Goal: Information Seeking & Learning: Find contact information

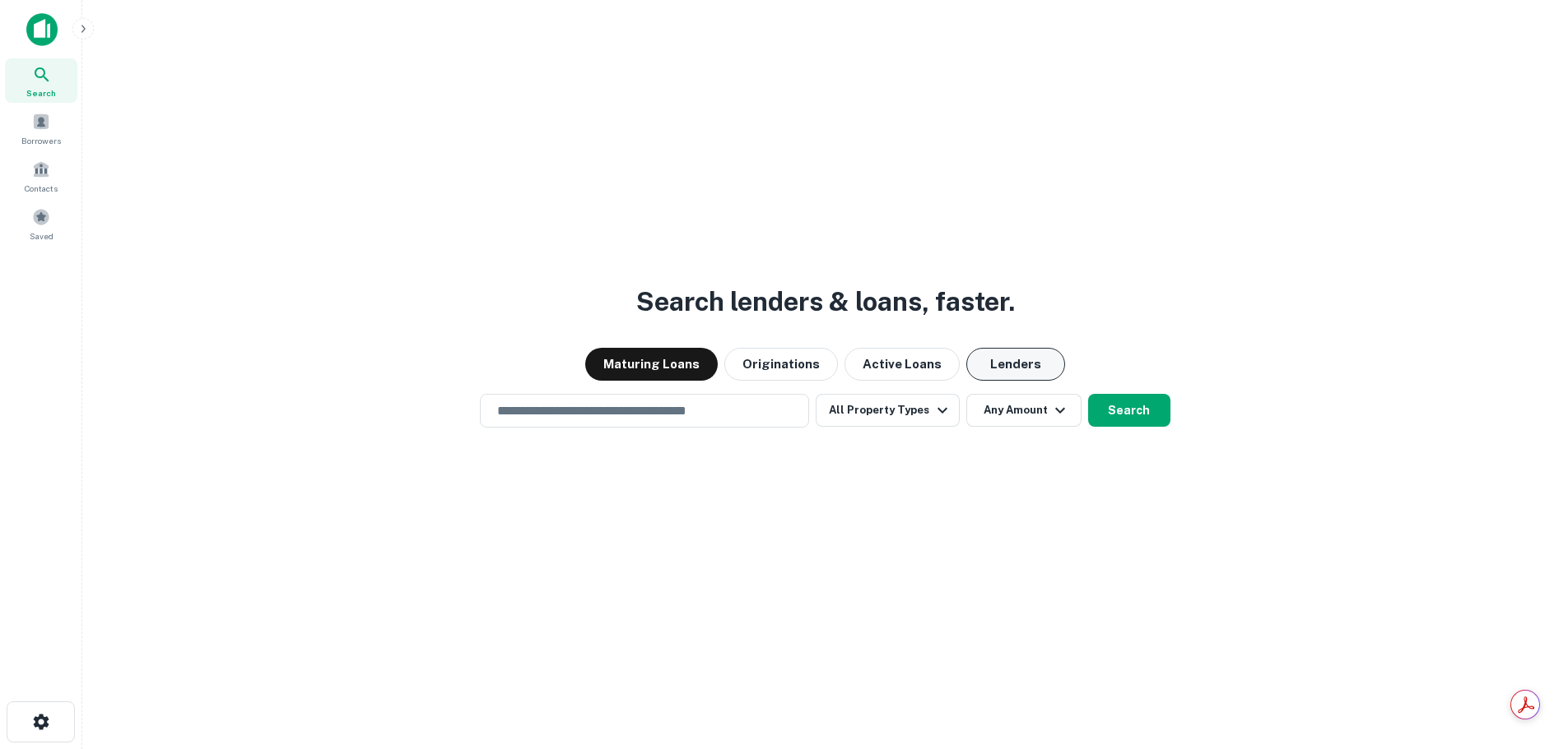
click at [1034, 348] on button "Lenders" at bounding box center [1015, 364] width 99 height 33
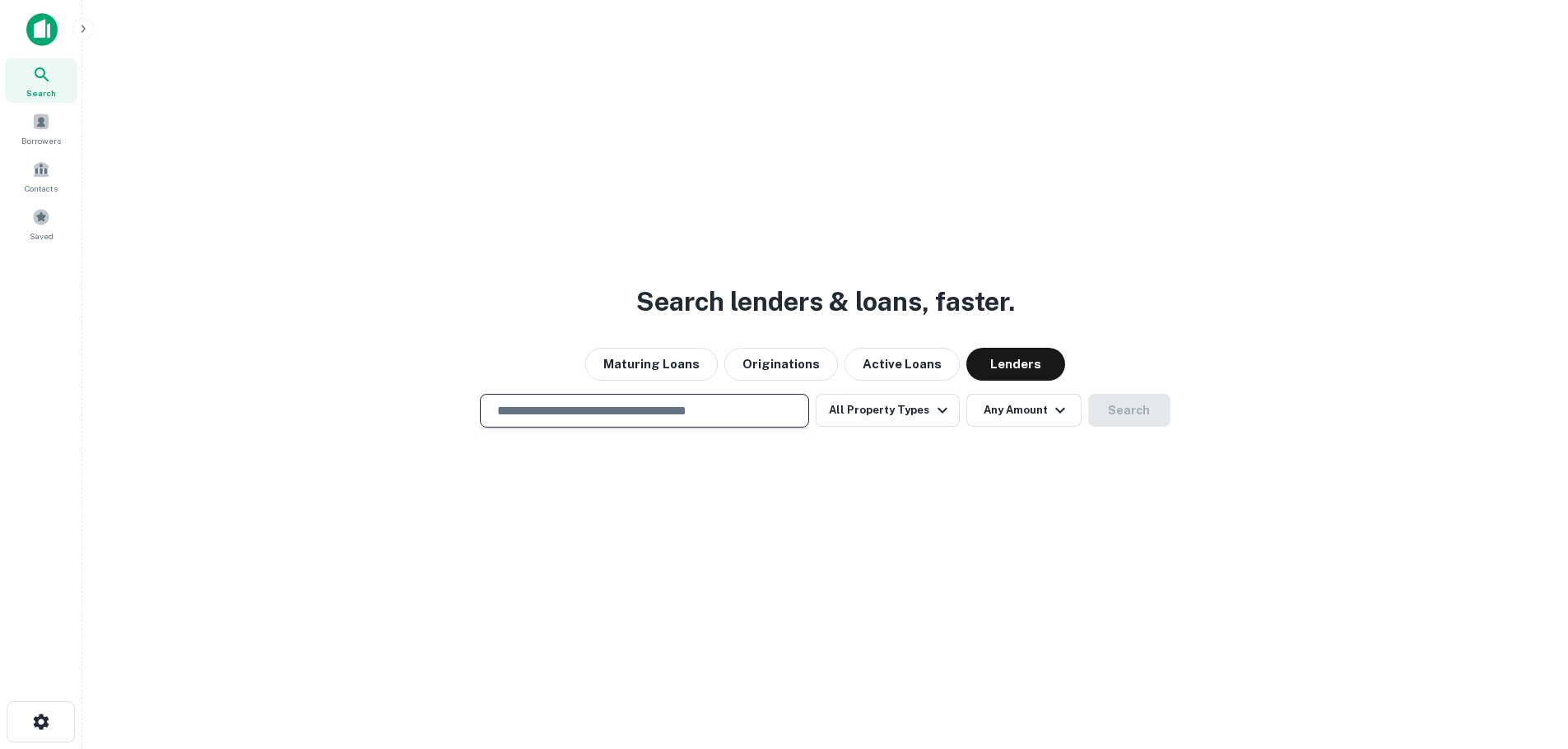
click at [682, 416] on input "text" at bounding box center [644, 410] width 314 height 19
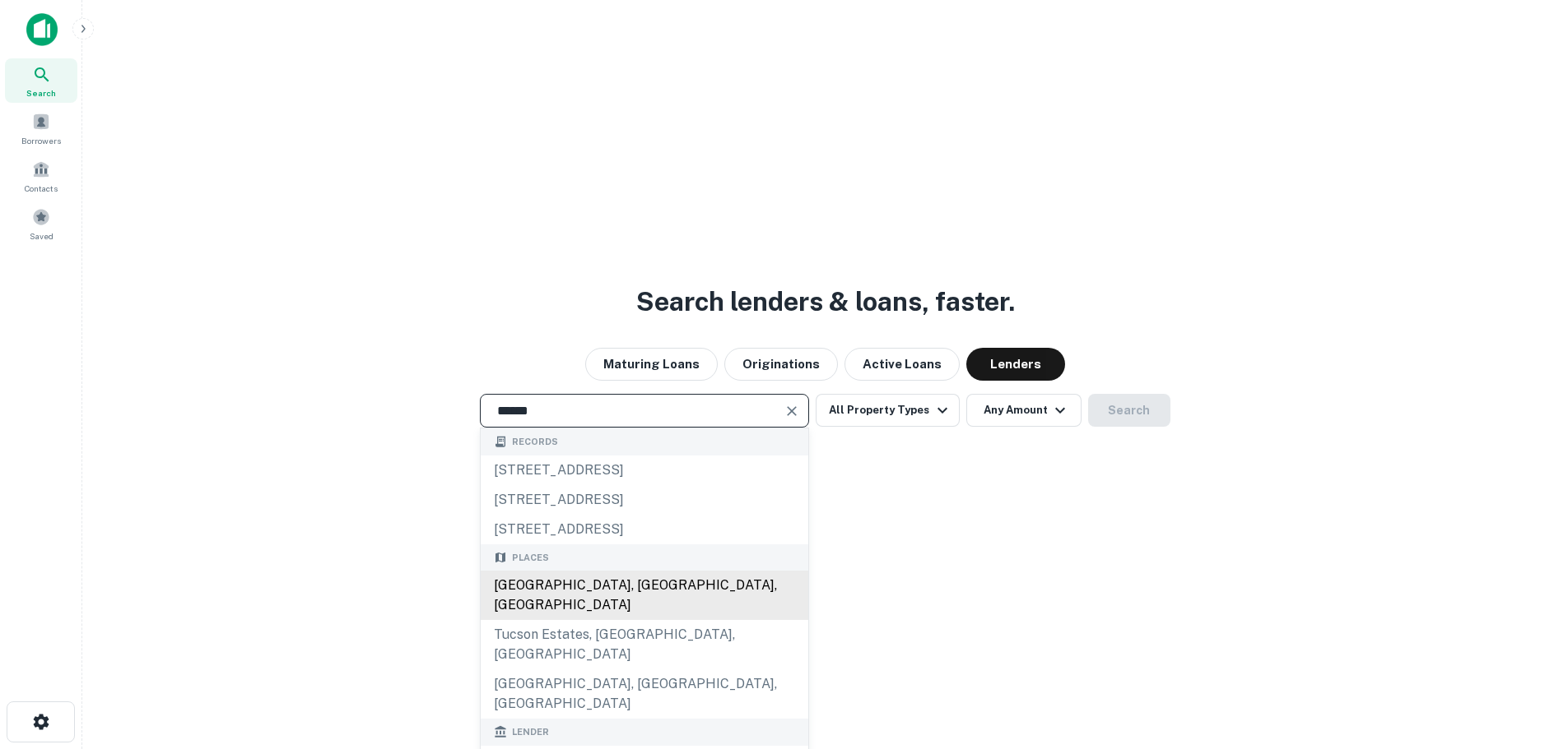
click at [609, 590] on div "[GEOGRAPHIC_DATA], [GEOGRAPHIC_DATA], [GEOGRAPHIC_DATA]" at bounding box center [644, 595] width 328 height 49
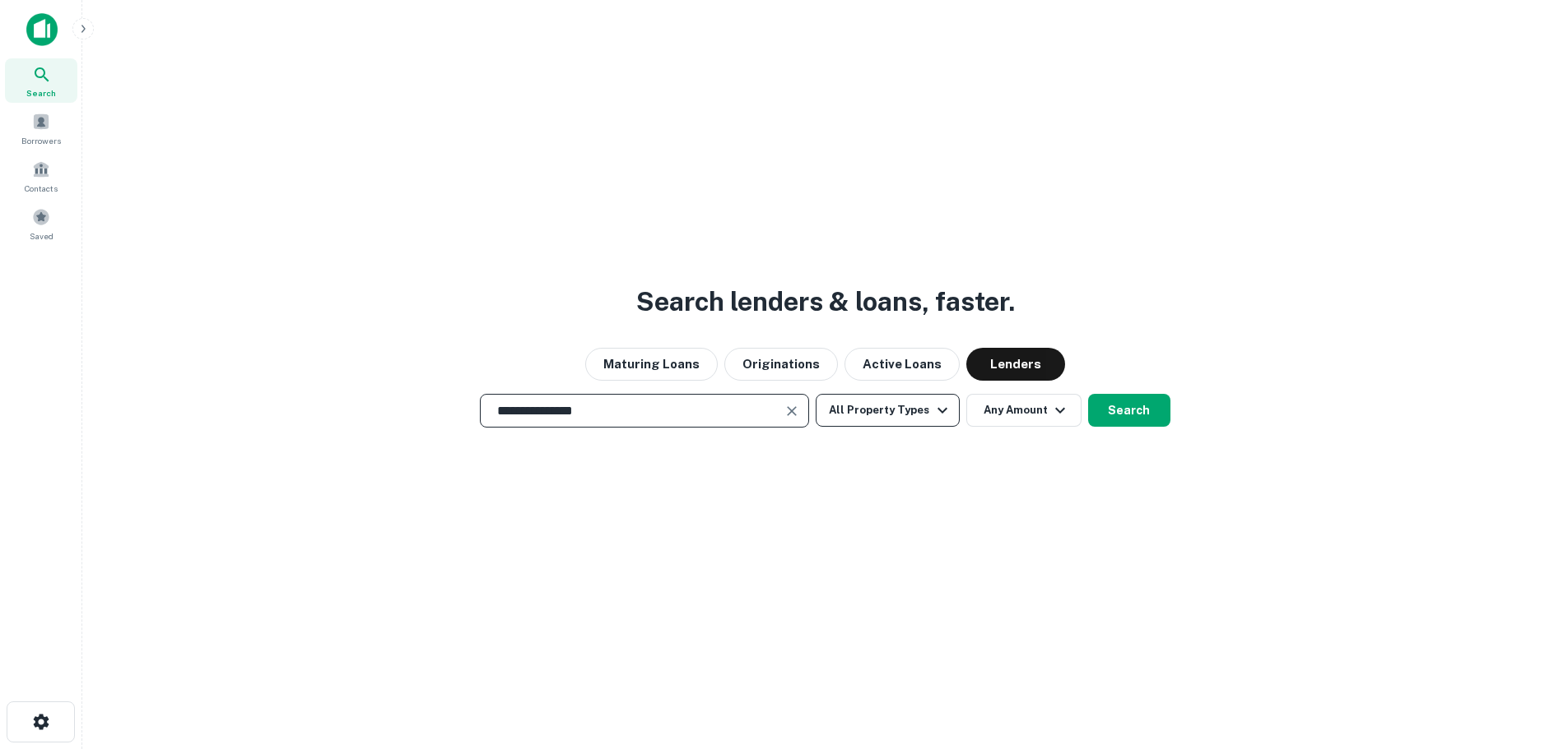
type input "**********"
click at [898, 409] on button "All Property Types" at bounding box center [888, 410] width 144 height 33
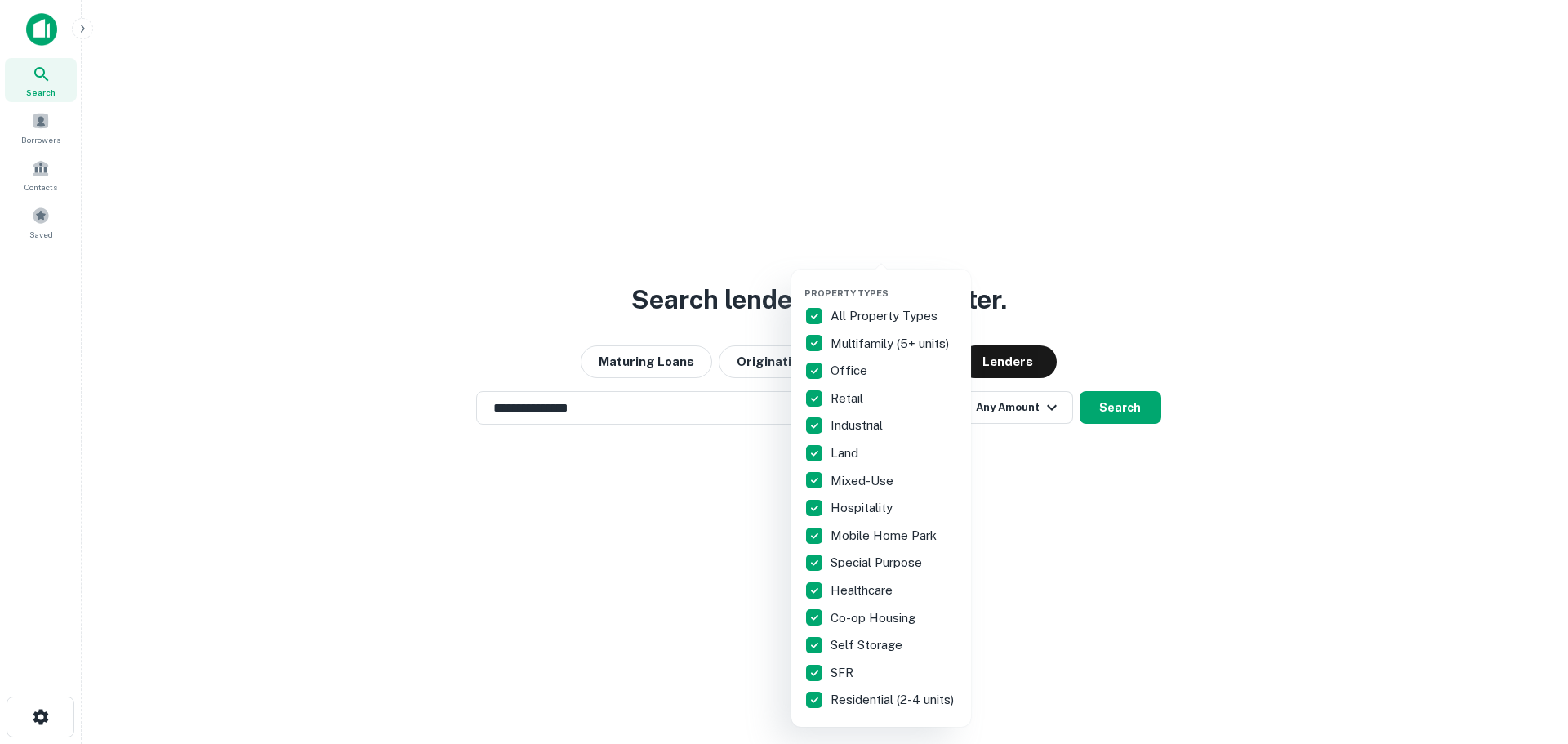
click at [857, 314] on p "All Property Types" at bounding box center [886, 316] width 110 height 20
click at [842, 502] on p "Hospitality" at bounding box center [862, 508] width 65 height 20
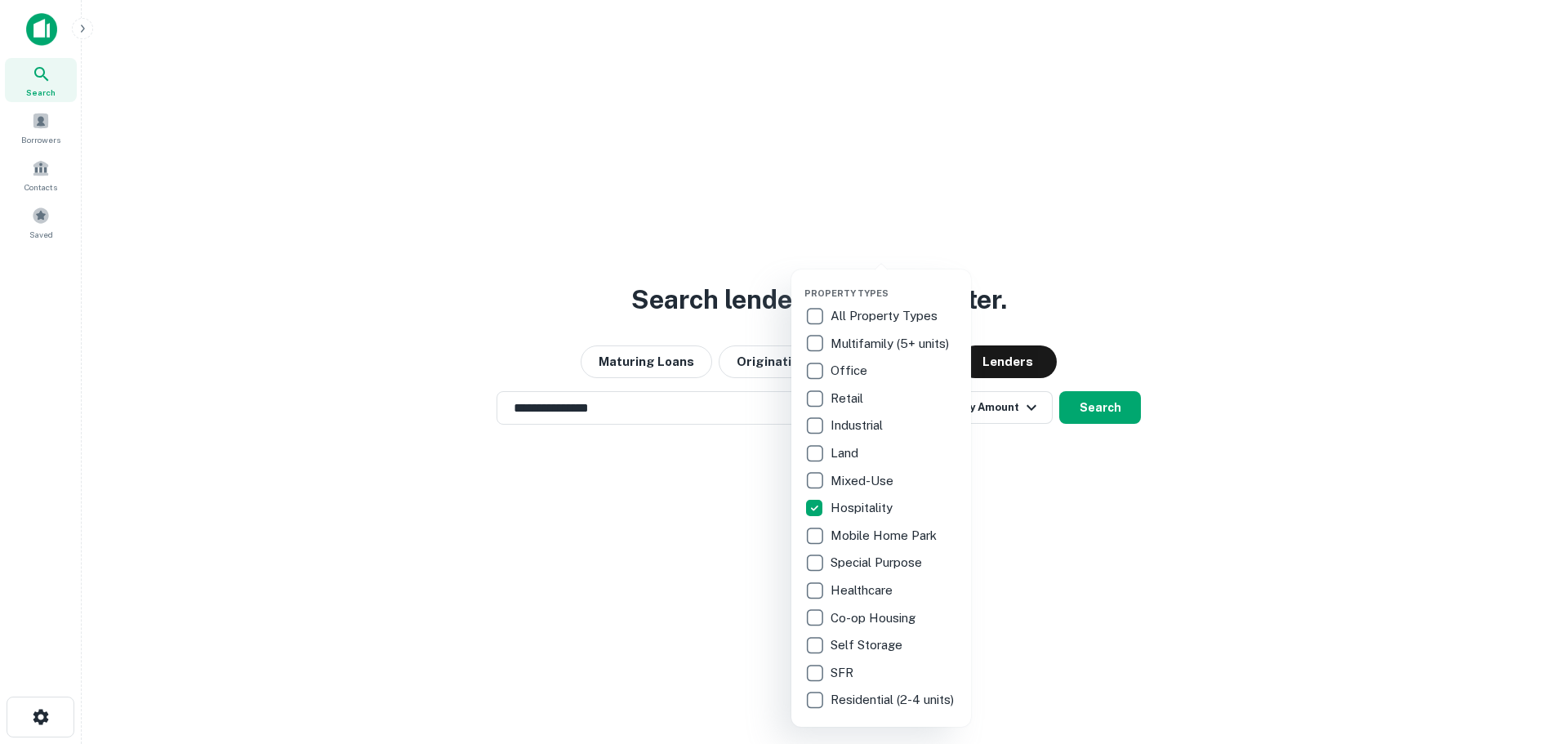
click at [1090, 402] on div at bounding box center [784, 372] width 1568 height 744
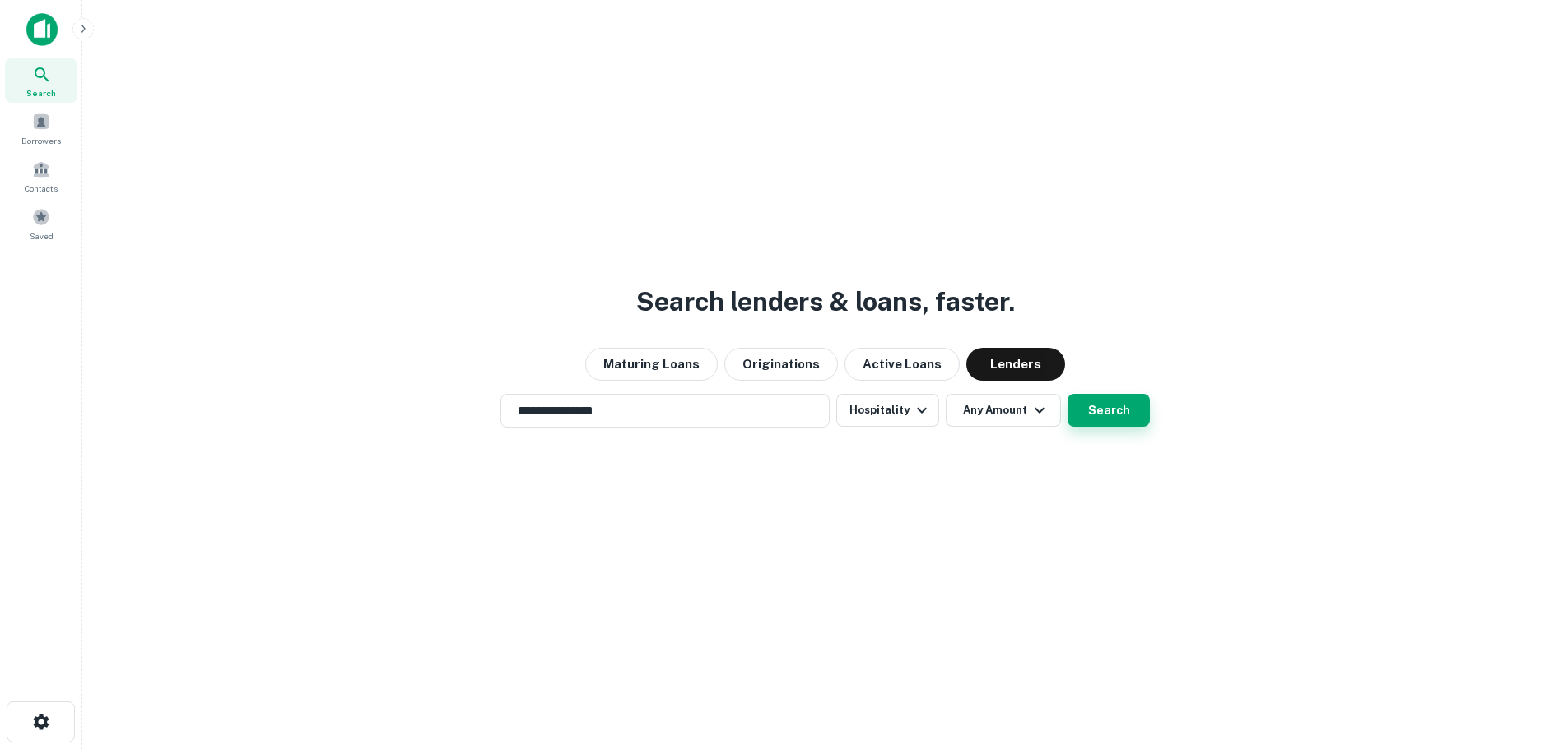
click at [1115, 407] on button "Search" at bounding box center [1108, 410] width 83 height 33
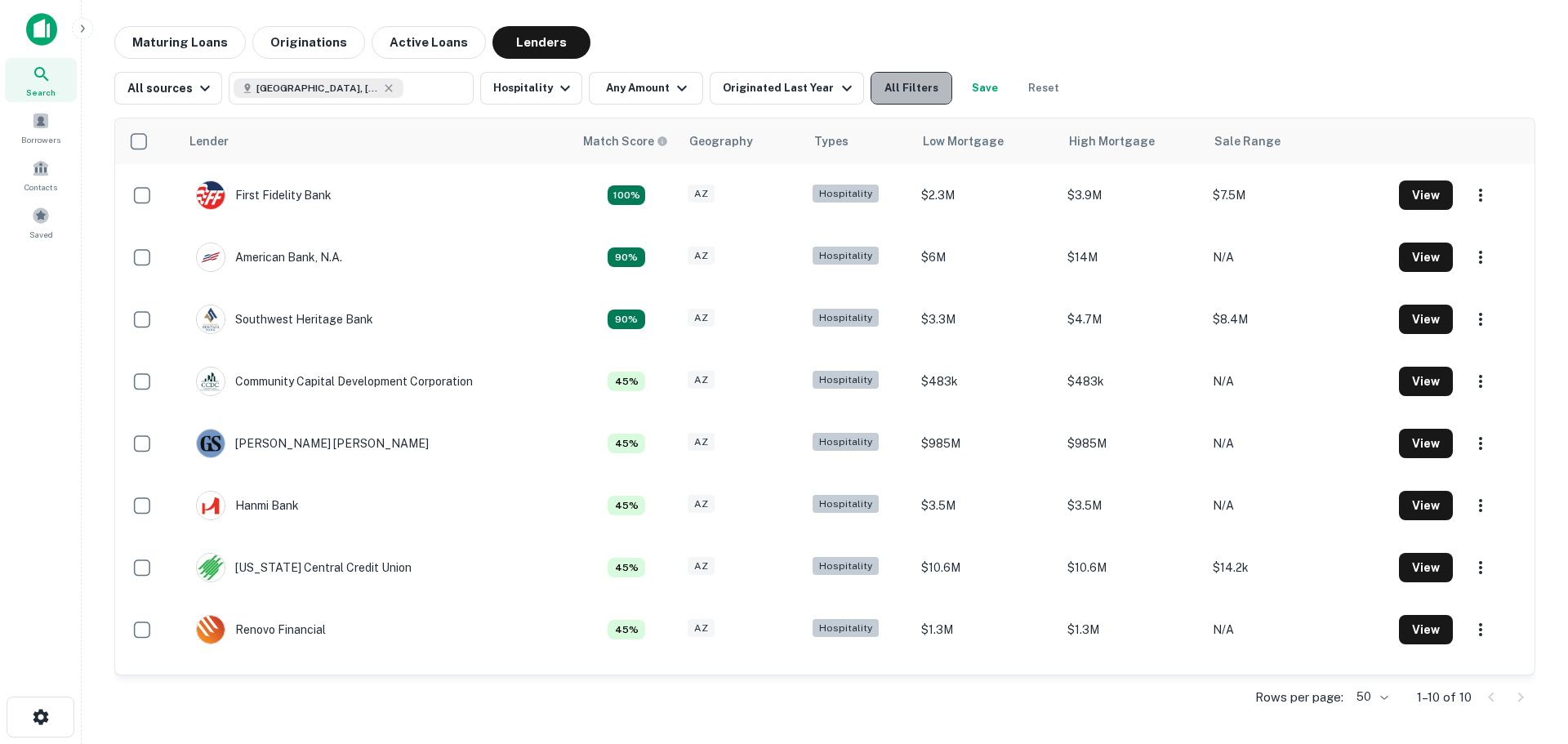
click at [911, 93] on button "All Filters" at bounding box center [911, 88] width 82 height 33
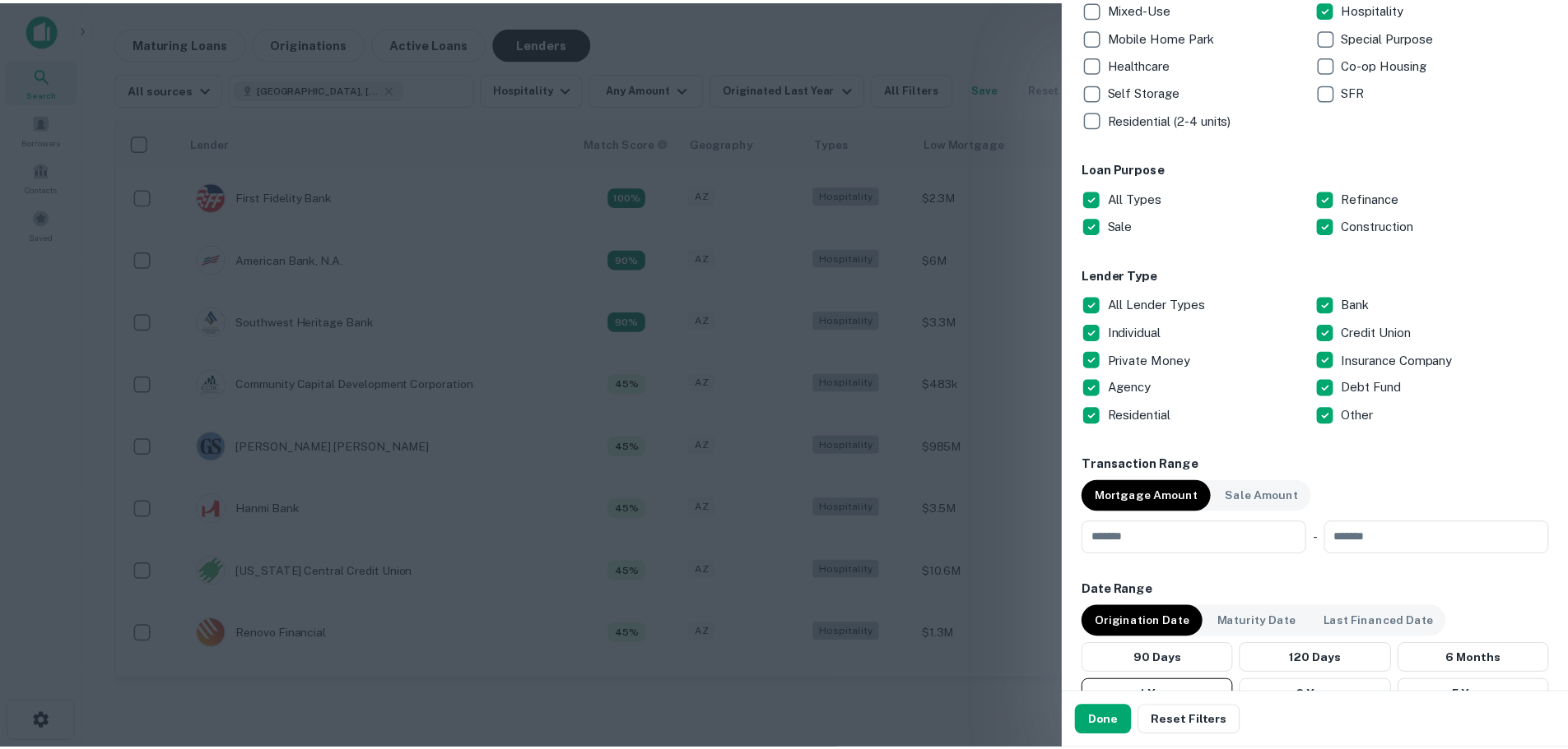
scroll to position [411, 0]
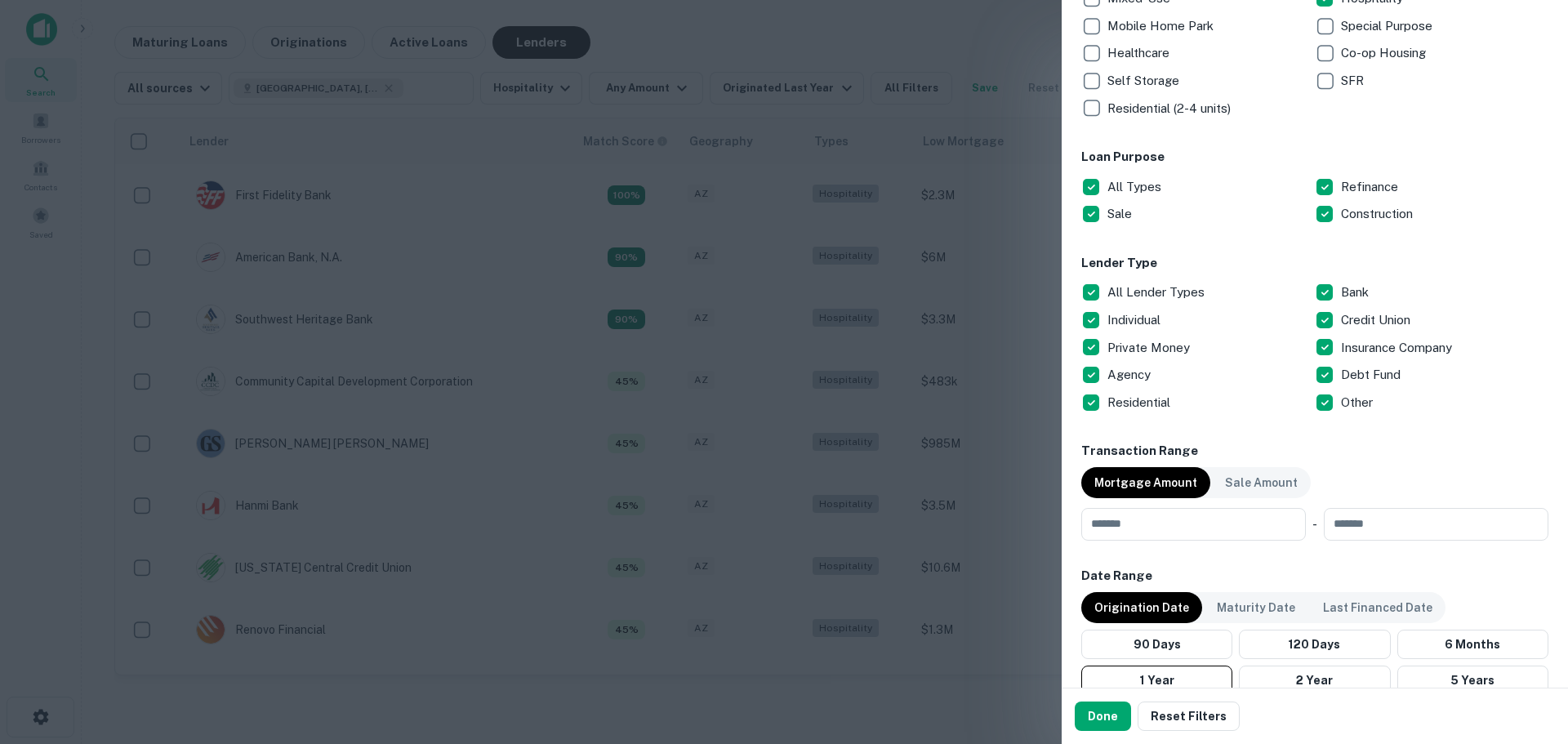
click at [1110, 292] on p "All Lender Types" at bounding box center [1157, 292] width 101 height 20
click at [1342, 286] on p "Bank" at bounding box center [1357, 292] width 31 height 20
click at [1342, 313] on p "Credit Union" at bounding box center [1378, 320] width 73 height 20
click at [1108, 726] on button "Done" at bounding box center [1103, 716] width 56 height 29
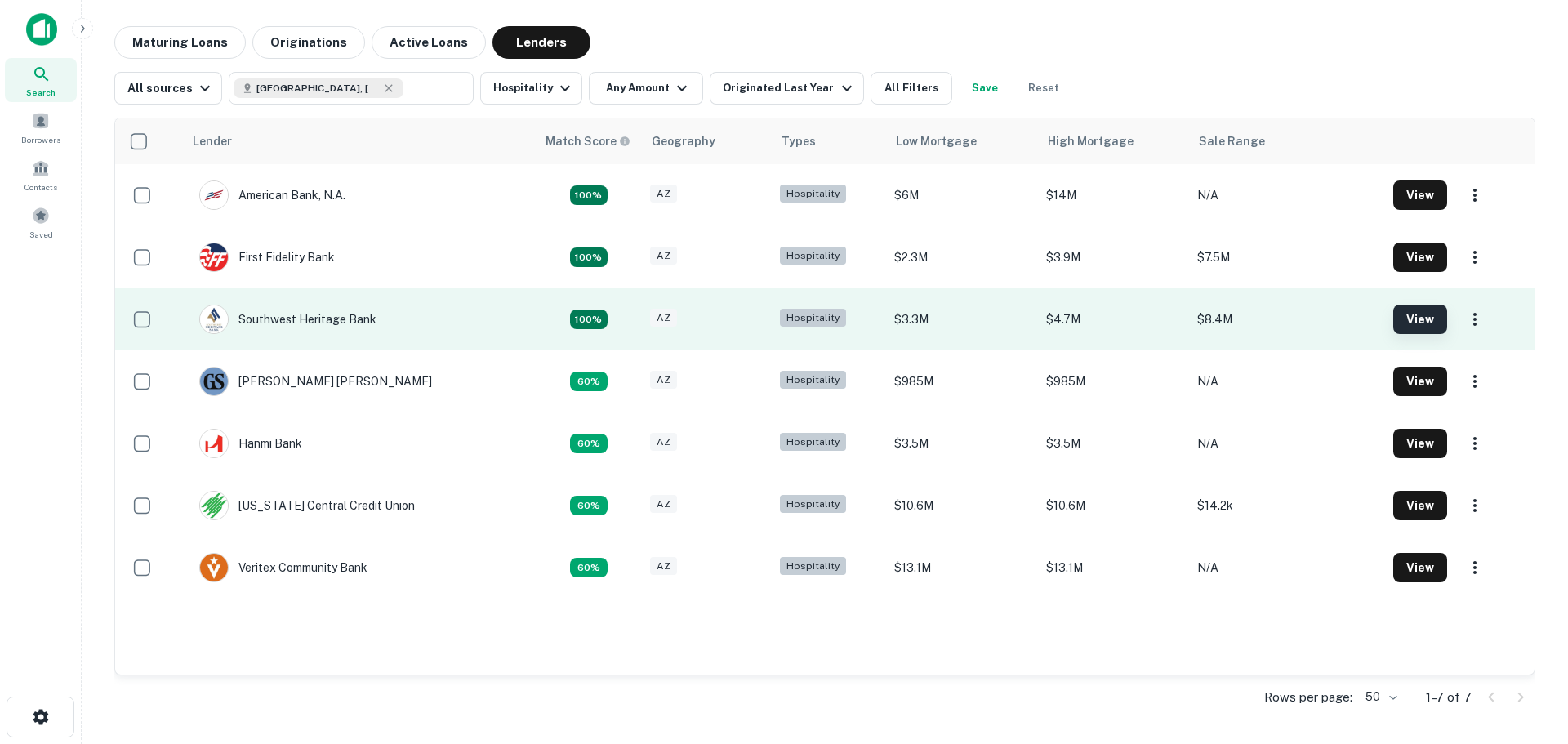
click at [1433, 320] on button "View" at bounding box center [1420, 319] width 54 height 29
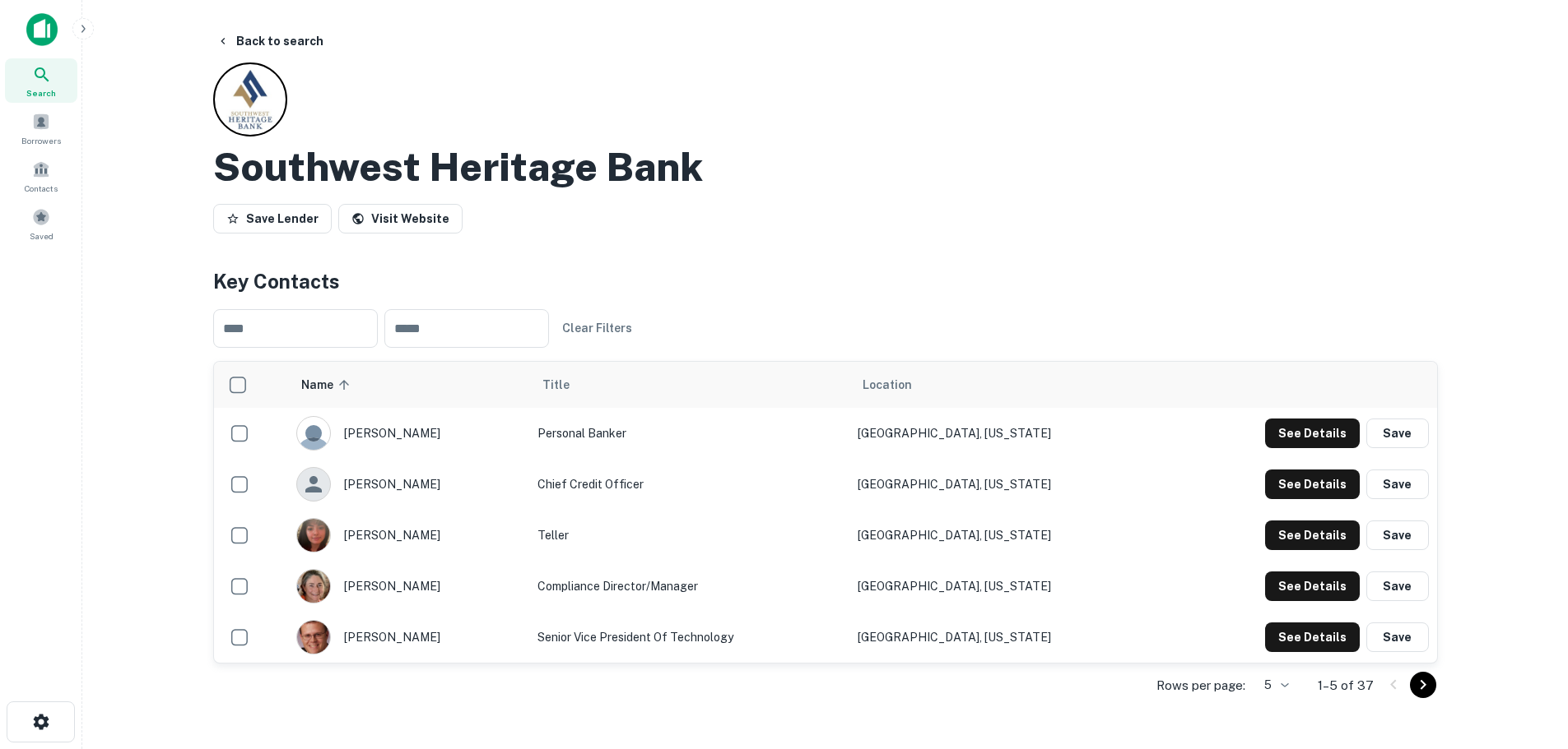
click at [996, 239] on div "Save Lender Visit Website" at bounding box center [825, 222] width 1224 height 36
click at [1352, 180] on div "Southwest Heritage Bank" at bounding box center [825, 167] width 1224 height 48
